Goal: Go to known website: Access a specific website the user already knows

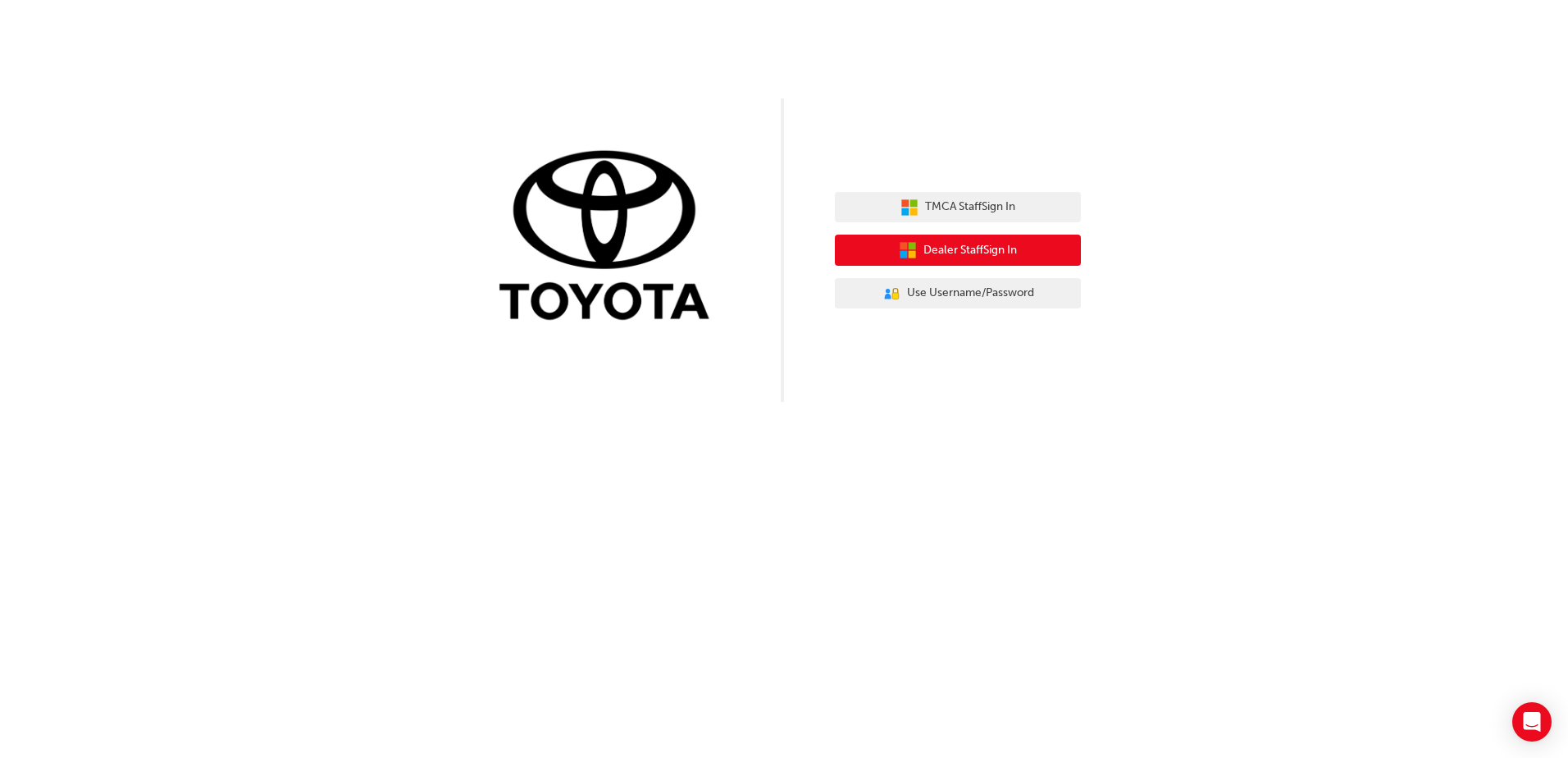
click at [1012, 261] on button "Dealer Staff Sign In" at bounding box center [957, 250] width 246 height 32
